Goal: Obtain resource: Obtain resource

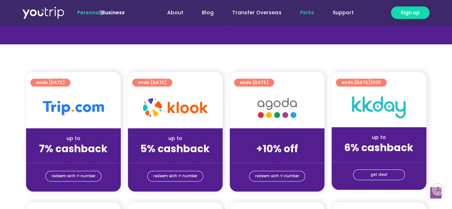
scroll to position [143, 0]
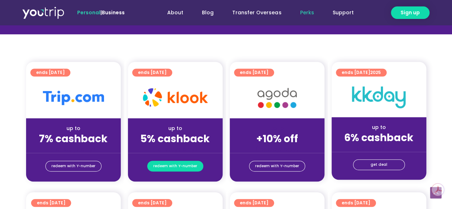
click at [183, 163] on span "redeem with Y-number" at bounding box center [175, 166] width 44 height 10
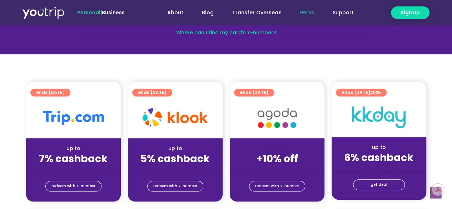
scroll to position [79, 0]
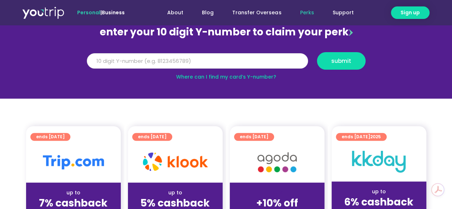
click at [173, 62] on input "Y Number" at bounding box center [197, 61] width 221 height 16
click at [160, 59] on input "Y Number" at bounding box center [197, 61] width 221 height 16
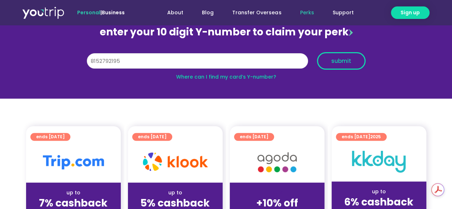
type input "8152792195"
click at [346, 56] on button "submit" at bounding box center [341, 61] width 49 height 18
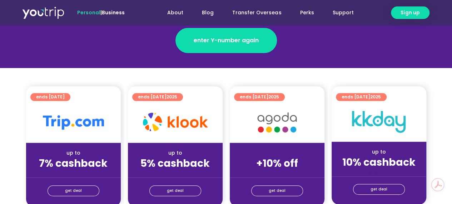
scroll to position [143, 0]
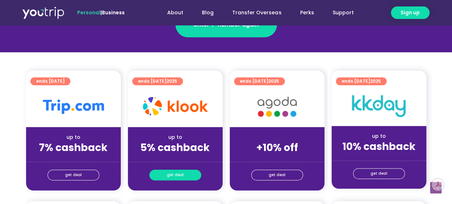
click at [179, 173] on span "get deal" at bounding box center [175, 175] width 17 height 10
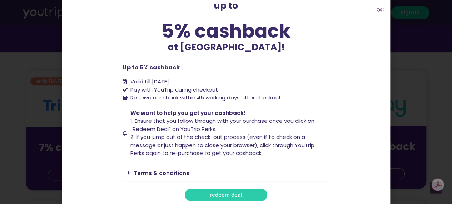
scroll to position [52, 0]
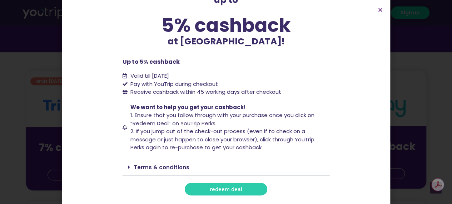
click at [245, 189] on link "redeem deal" at bounding box center [226, 189] width 83 height 13
